Goal: Information Seeking & Learning: Check status

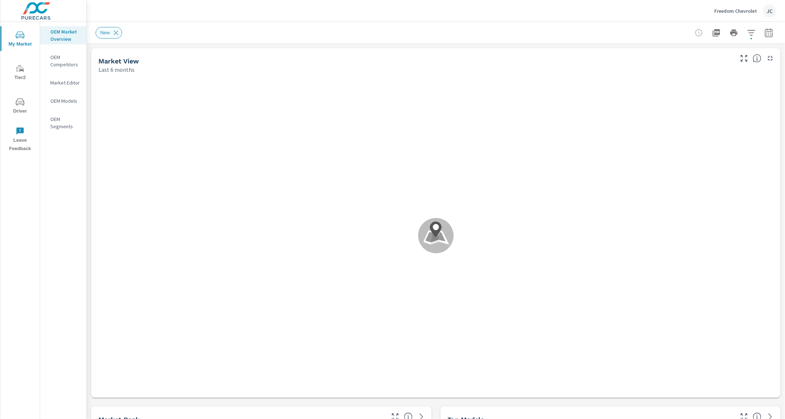
click at [119, 28] on div "New" at bounding box center [108, 33] width 27 height 12
click at [119, 30] on icon at bounding box center [116, 33] width 8 height 8
click at [741, 11] on p "Freedom Chevrolet" at bounding box center [735, 11] width 43 height 7
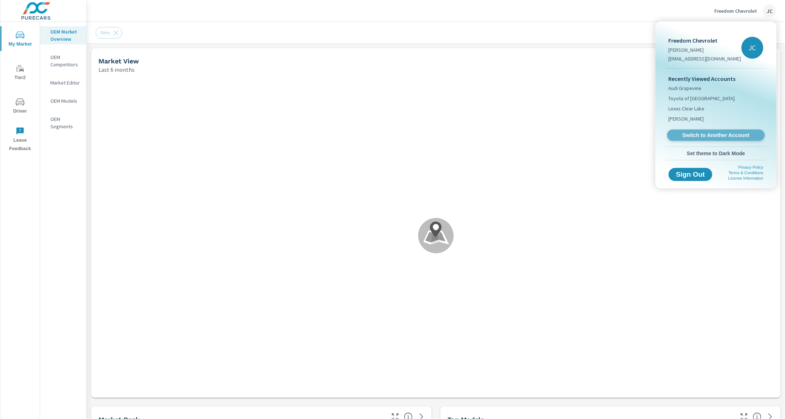
click at [710, 134] on span "Switch to Another Account" at bounding box center [715, 135] width 89 height 7
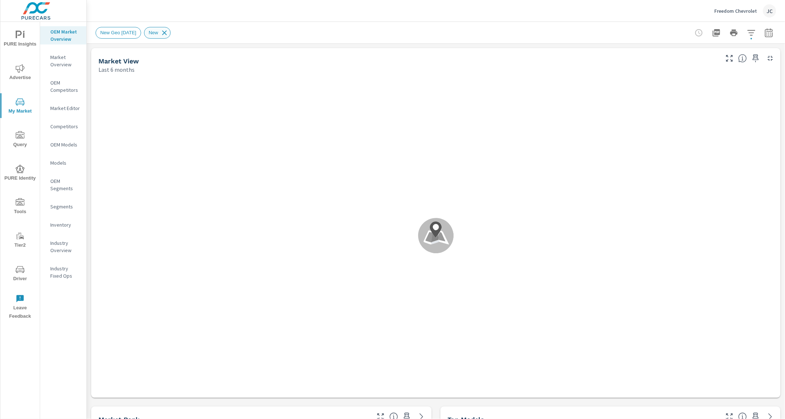
click at [167, 31] on icon at bounding box center [164, 32] width 5 height 5
click at [32, 65] on span "Advertise" at bounding box center [20, 73] width 35 height 18
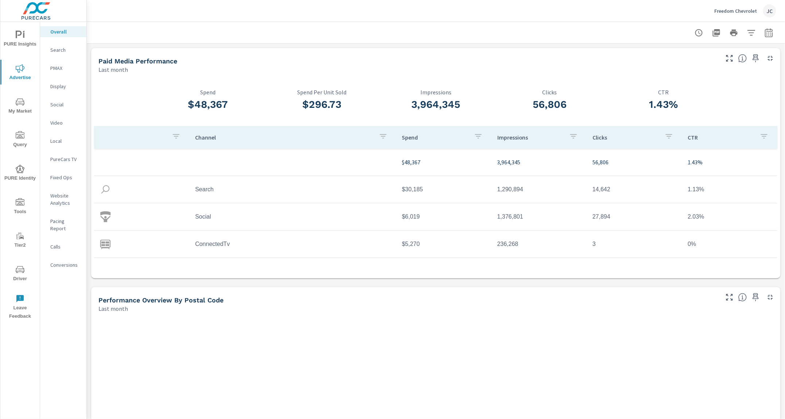
click at [766, 35] on icon "button" at bounding box center [768, 32] width 9 height 9
select select "Last month"
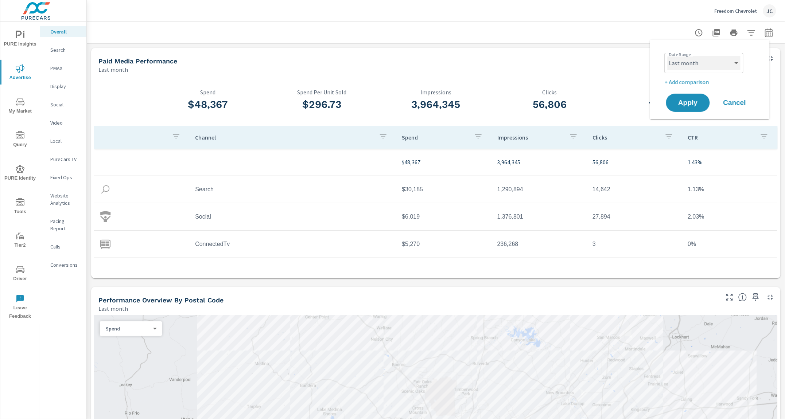
click at [723, 59] on select "Custom [DATE] Last week Last 7 days Last 14 days Last 30 days Last 45 days Last…" at bounding box center [703, 63] width 73 height 15
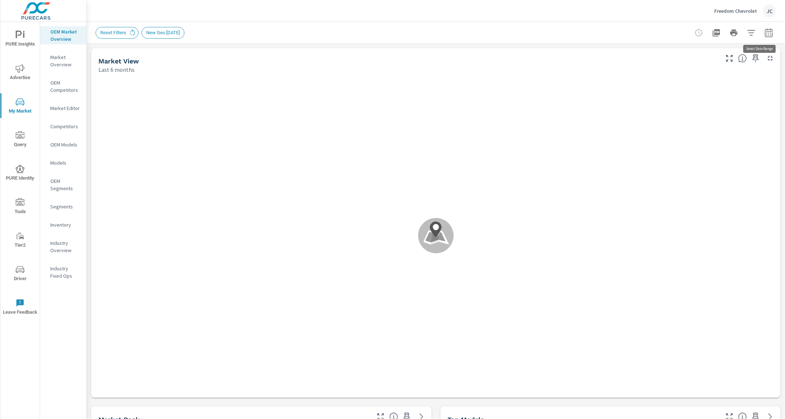
click at [764, 28] on icon "button" at bounding box center [768, 32] width 9 height 9
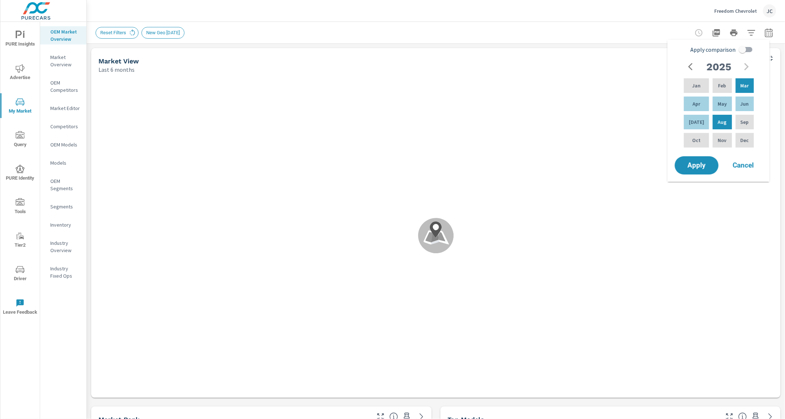
click at [603, 4] on div "Freedom Chevrolet JC" at bounding box center [435, 11] width 680 height 22
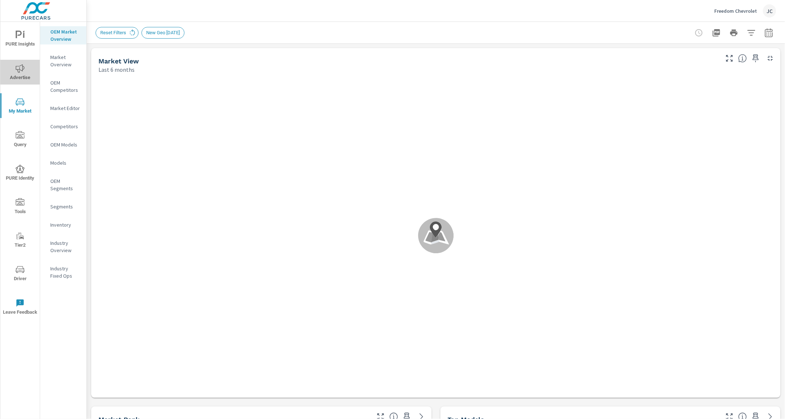
click at [12, 68] on span "Advertise" at bounding box center [20, 73] width 35 height 18
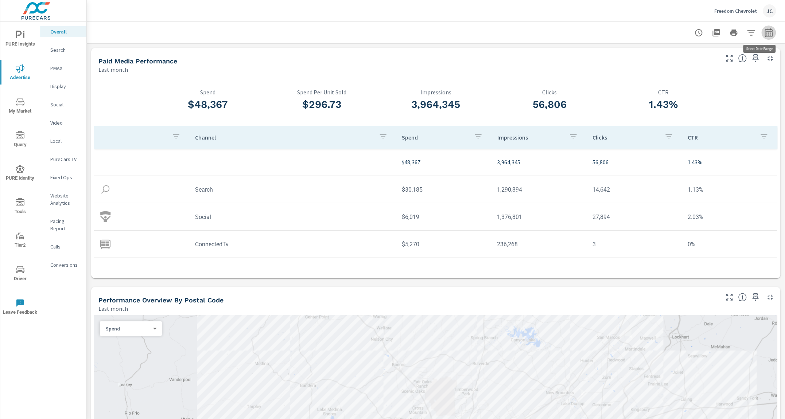
click at [768, 35] on button "button" at bounding box center [768, 33] width 15 height 15
click at [718, 60] on select "Custom [DATE] Last week Last 7 days Last 14 days Last 30 days Last 45 days Last…" at bounding box center [703, 63] width 73 height 15
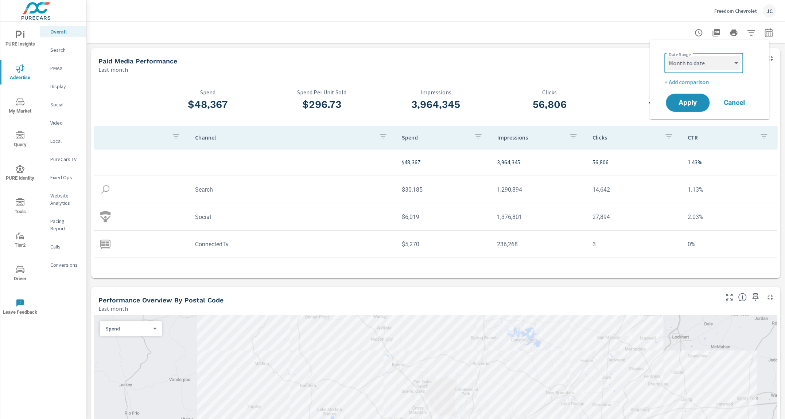
click at [667, 56] on select "Custom [DATE] Last week Last 7 days Last 14 days Last 30 days Last 45 days Last…" at bounding box center [703, 63] width 73 height 15
select select "Month to date"
click at [694, 82] on p "+ Add comparison" at bounding box center [710, 82] width 93 height 9
select select "Previous period"
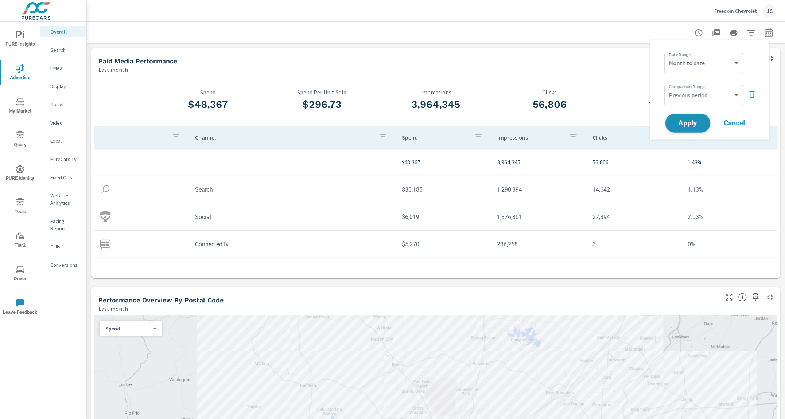
click at [689, 122] on span "Apply" at bounding box center [688, 123] width 30 height 7
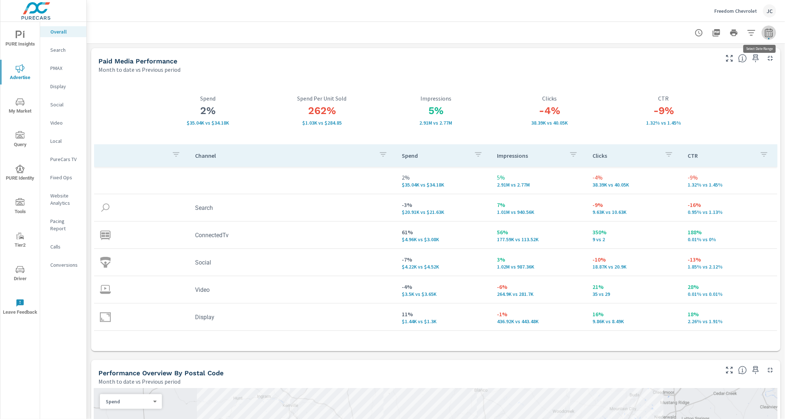
click at [766, 33] on icon "button" at bounding box center [768, 33] width 5 height 3
select select "Month to date"
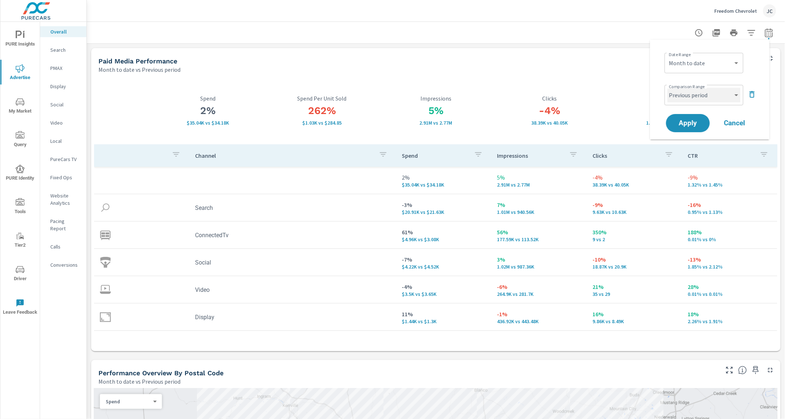
click at [739, 96] on select "Custom Previous period Previous month Previous year" at bounding box center [703, 95] width 73 height 15
click at [667, 88] on select "Custom Previous period Previous month Previous year" at bounding box center [703, 95] width 73 height 15
select select "custom"
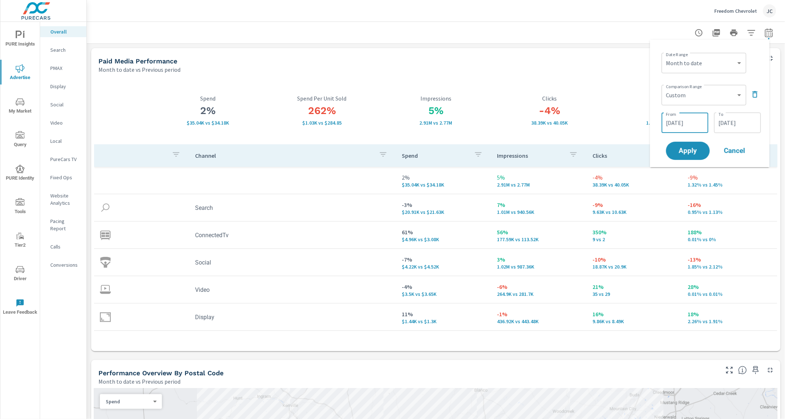
click at [691, 121] on input "[DATE]" at bounding box center [684, 123] width 41 height 15
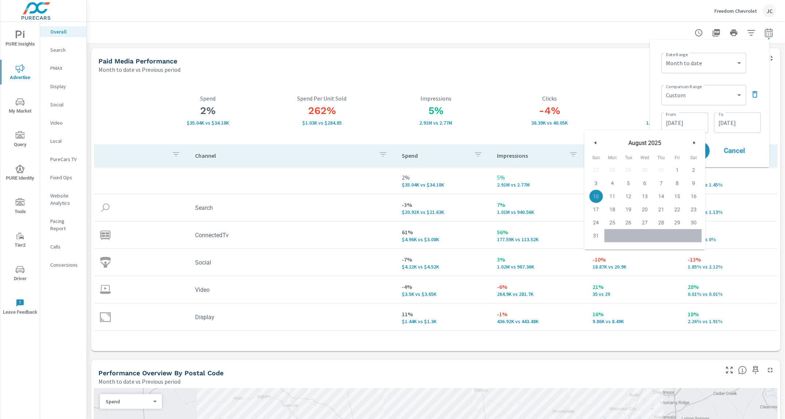
click at [676, 166] on span "1" at bounding box center [677, 169] width 16 height 9
type input "[DATE]"
click at [739, 124] on input "[DATE]" at bounding box center [737, 123] width 41 height 15
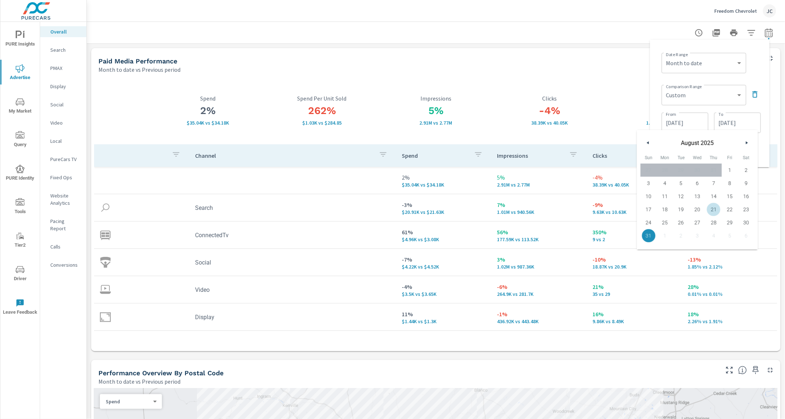
click at [716, 209] on span "21" at bounding box center [713, 209] width 16 height 9
type input "[DATE]"
click at [766, 106] on div "Date Range Custom [DATE] Last week Last 7 days Last 14 days Last 30 days Last 4…" at bounding box center [710, 104] width 120 height 128
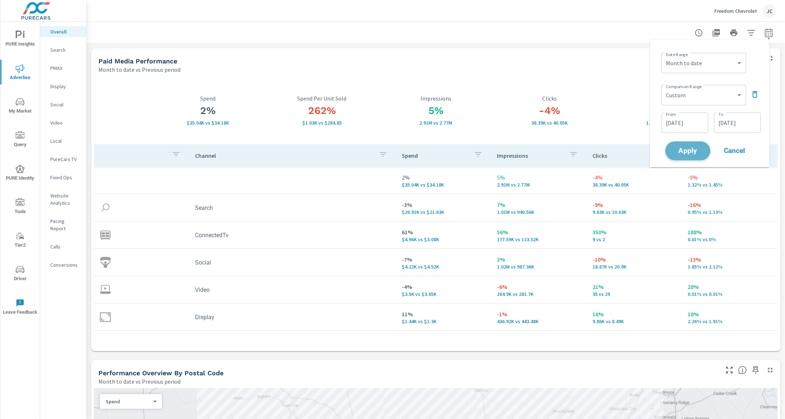
click at [692, 149] on span "Apply" at bounding box center [688, 151] width 30 height 7
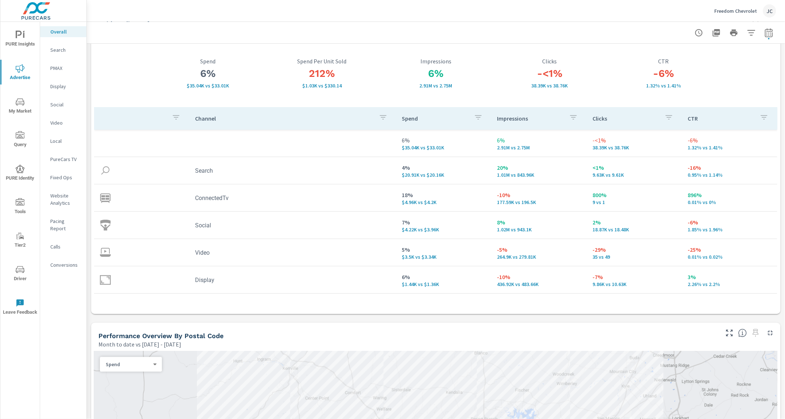
scroll to position [44, 0]
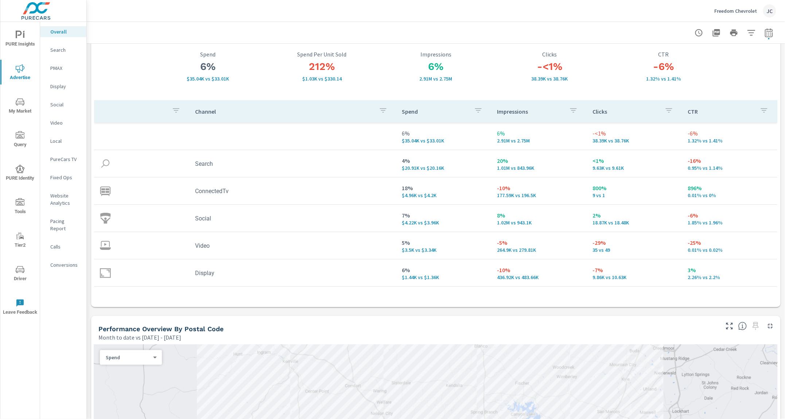
click at [59, 197] on p "Website Analytics" at bounding box center [65, 199] width 30 height 15
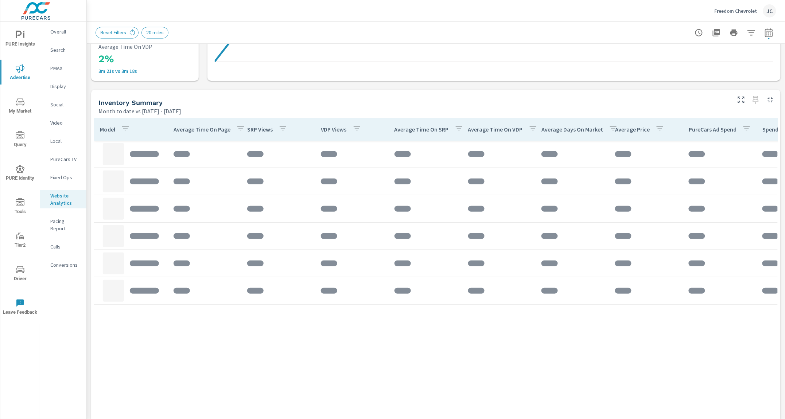
scroll to position [276, 0]
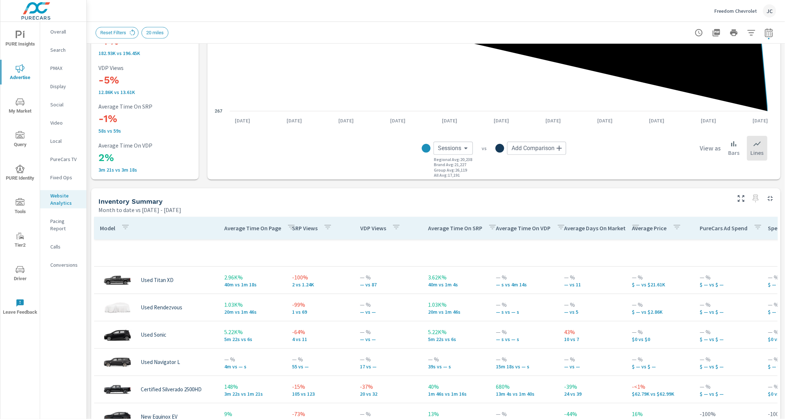
click at [58, 224] on div "Pacing Report" at bounding box center [63, 225] width 46 height 18
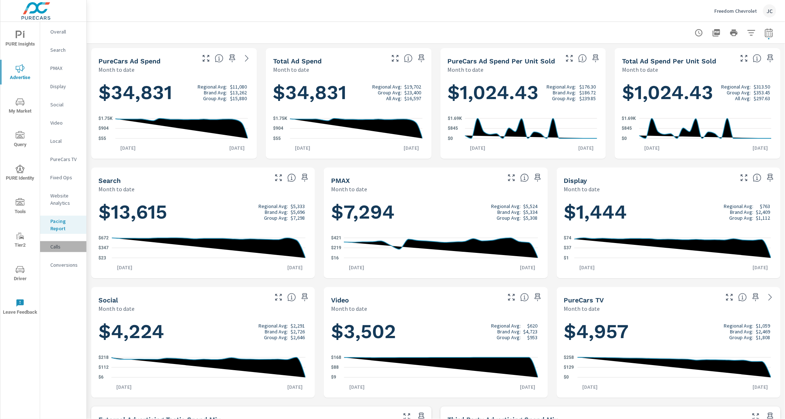
click at [60, 245] on p "Calls" at bounding box center [65, 246] width 30 height 7
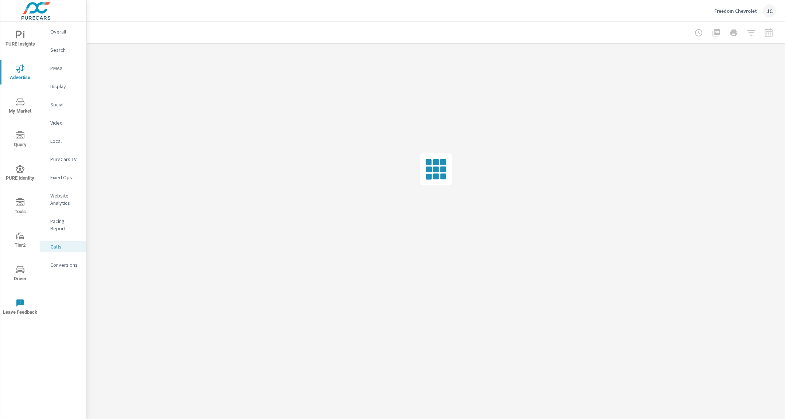
click at [62, 261] on p "Conversions" at bounding box center [65, 264] width 30 height 7
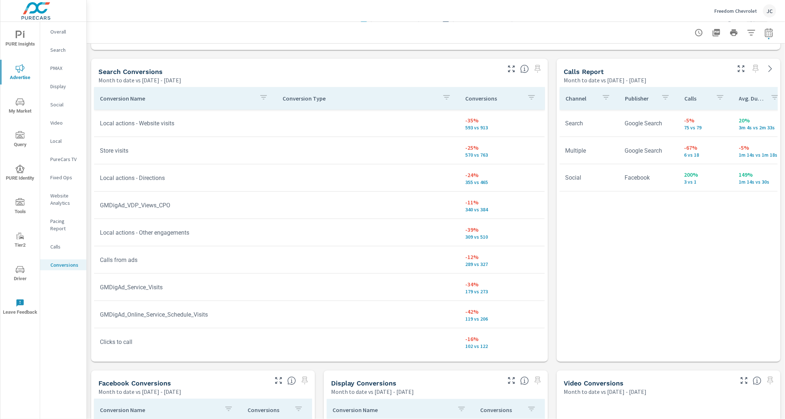
scroll to position [383, 0]
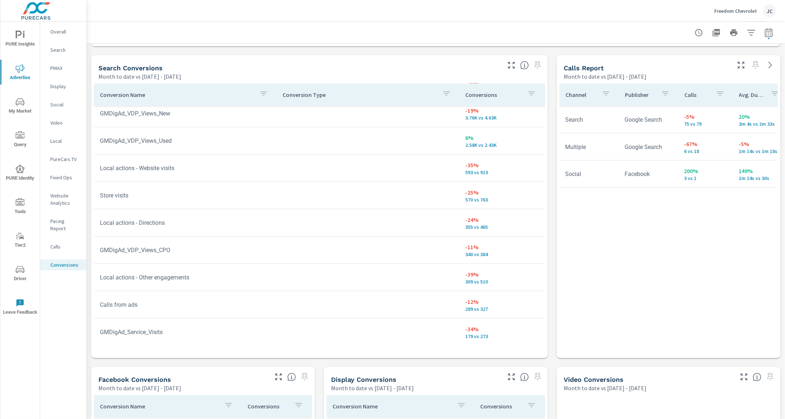
scroll to position [7, 0]
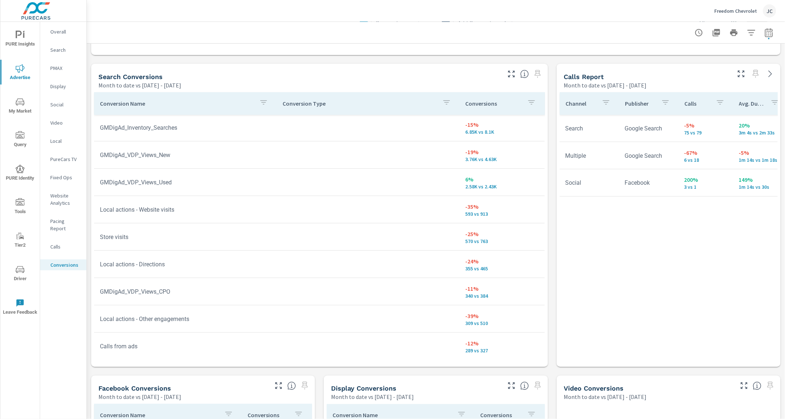
scroll to position [2, 0]
click at [471, 106] on p "Conversions" at bounding box center [493, 103] width 56 height 7
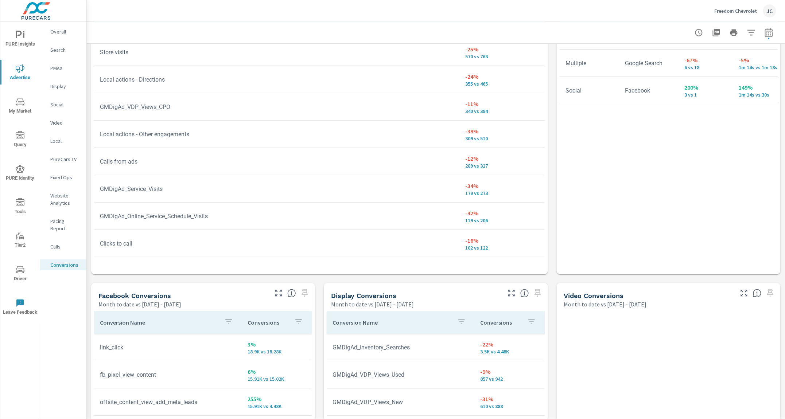
scroll to position [467, 0]
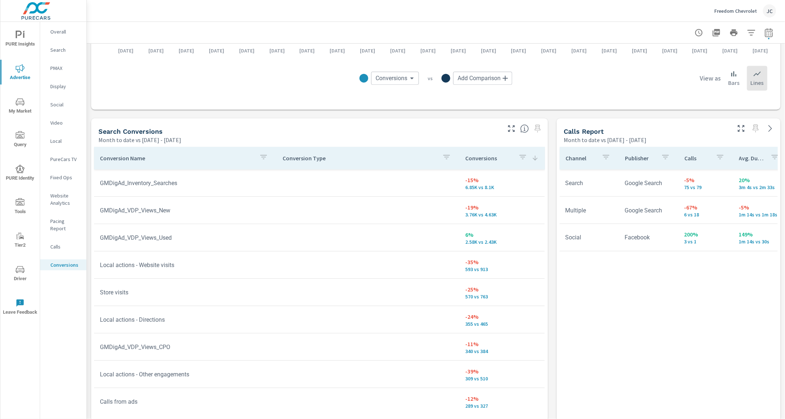
scroll to position [352, 0]
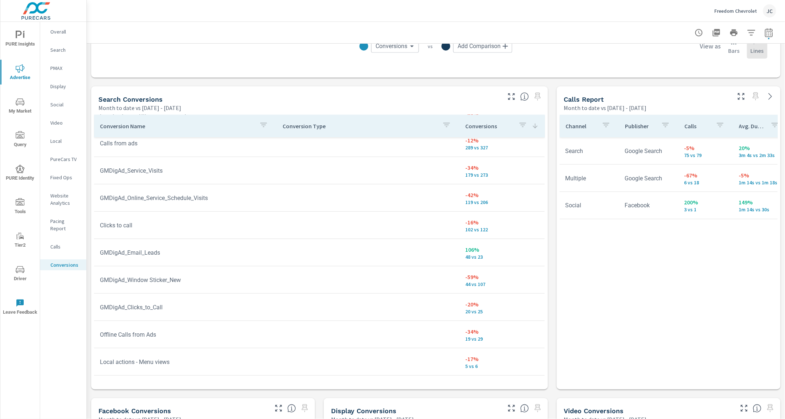
scroll to position [7, 0]
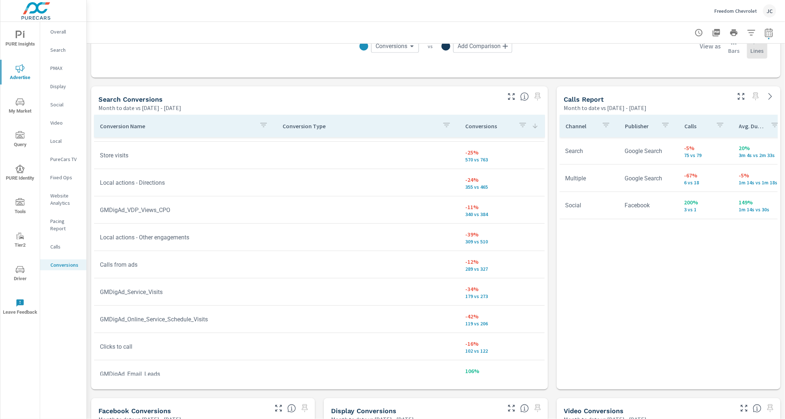
scroll to position [106, 0]
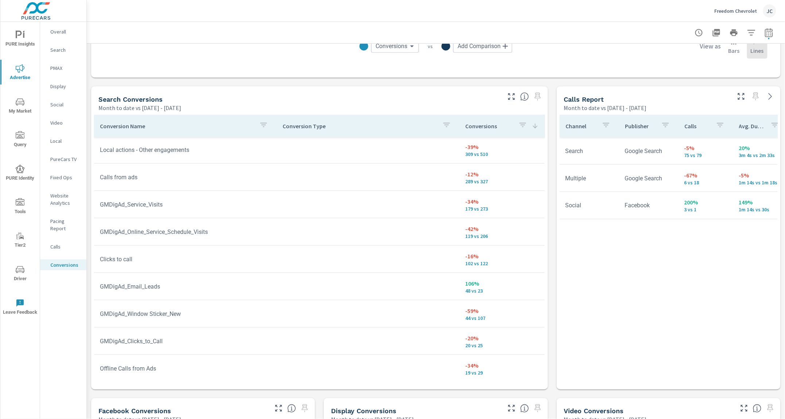
scroll to position [194, 0]
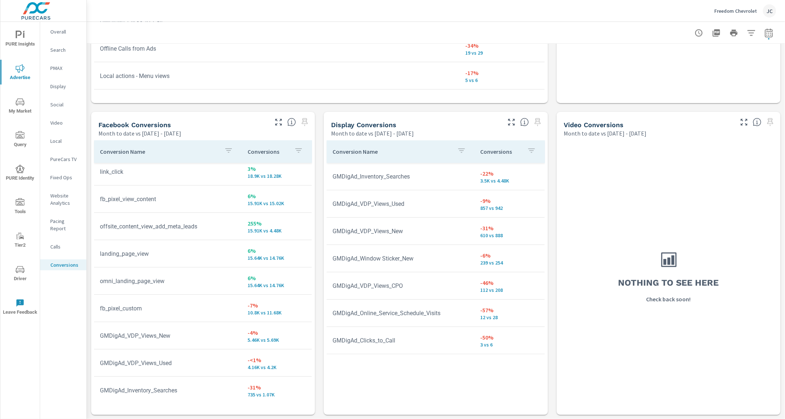
scroll to position [5, 0]
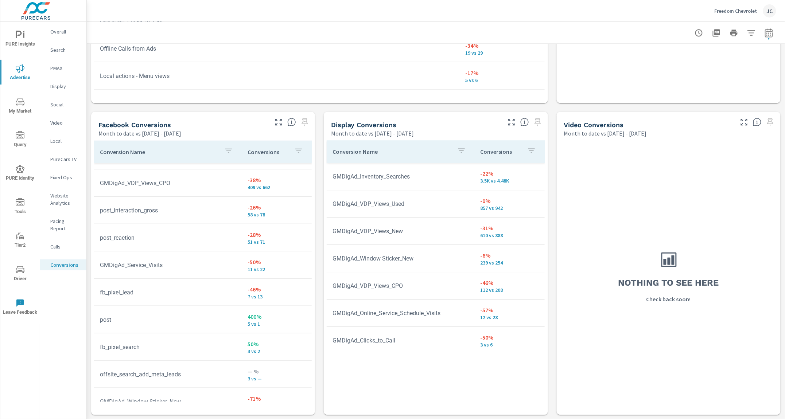
scroll to position [270, 0]
